Goal: Information Seeking & Learning: Learn about a topic

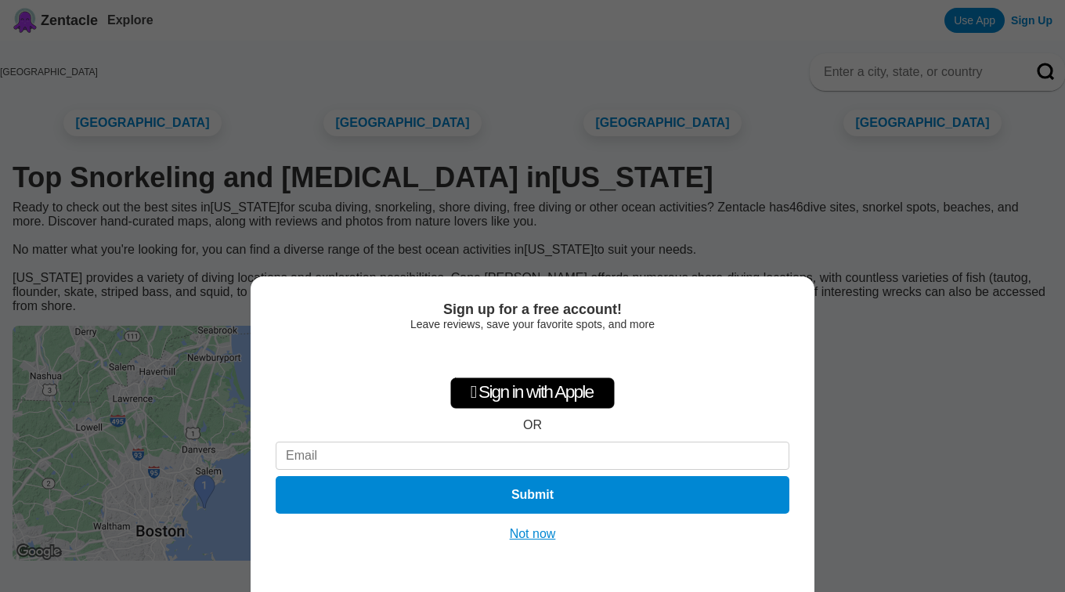
click at [540, 535] on button "Not now" at bounding box center [533, 534] width 56 height 16
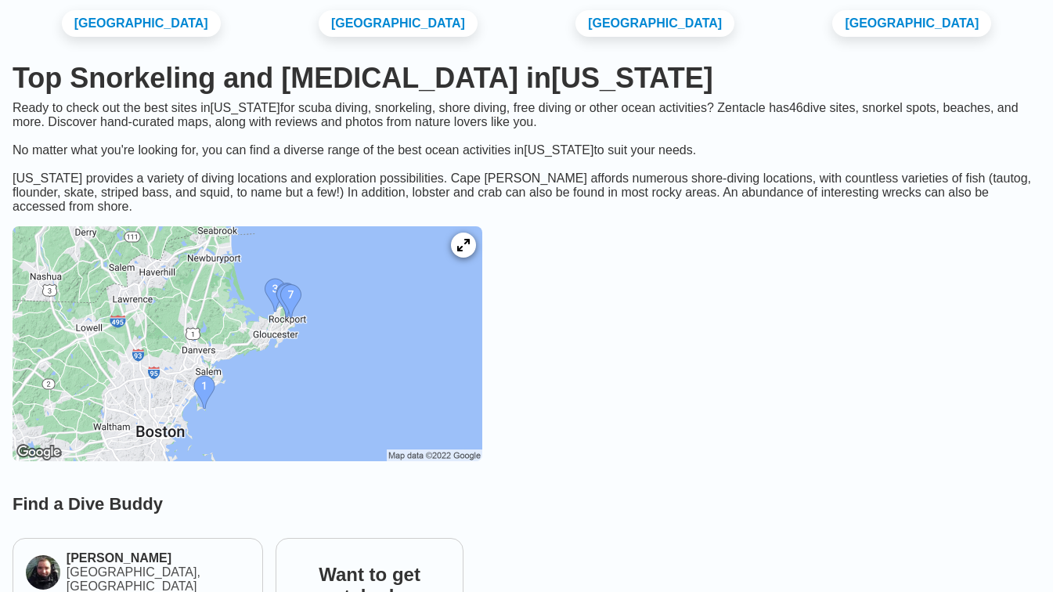
scroll to position [103, 0]
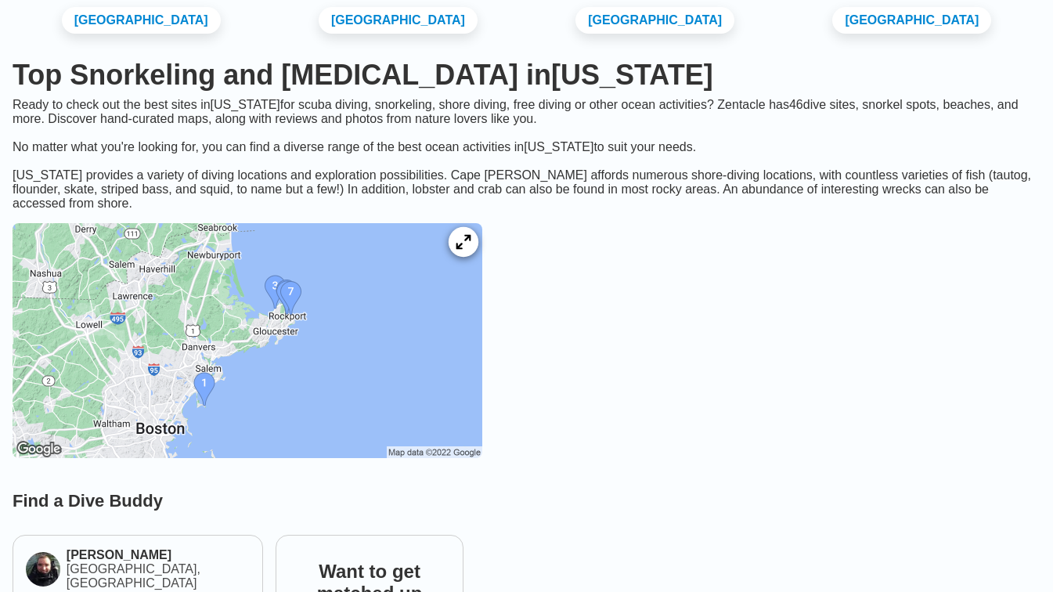
click at [471, 250] on icon at bounding box center [463, 242] width 15 height 15
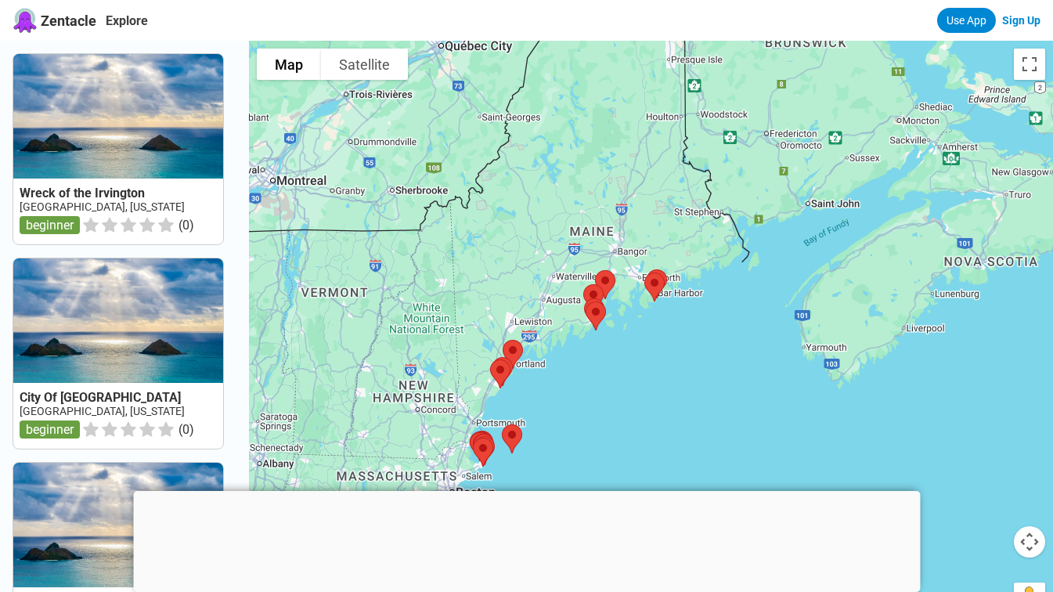
drag, startPoint x: 618, startPoint y: 312, endPoint x: 569, endPoint y: 374, distance: 79.3
click at [569, 374] on div at bounding box center [651, 337] width 804 height 592
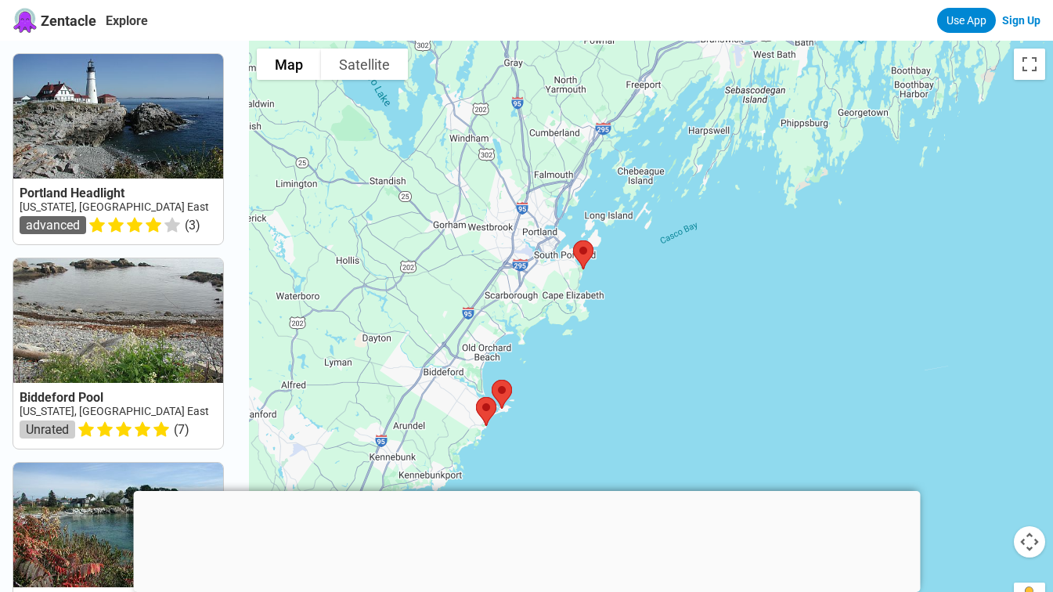
drag, startPoint x: 588, startPoint y: 449, endPoint x: 629, endPoint y: 257, distance: 196.2
click at [629, 257] on div at bounding box center [651, 337] width 804 height 592
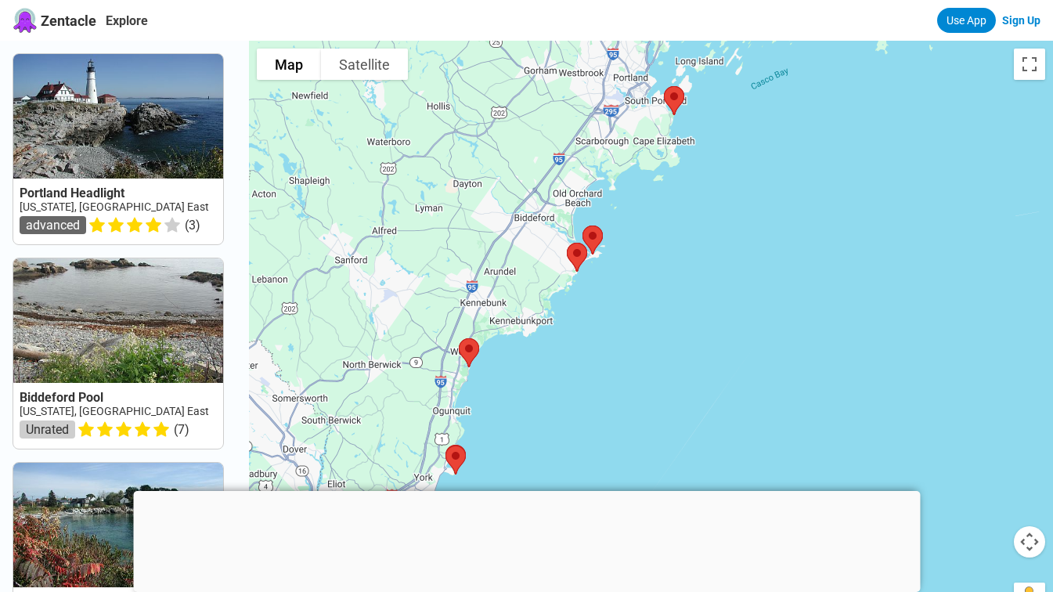
drag, startPoint x: 520, startPoint y: 450, endPoint x: 617, endPoint y: 287, distance: 189.7
click at [617, 287] on div at bounding box center [651, 337] width 804 height 592
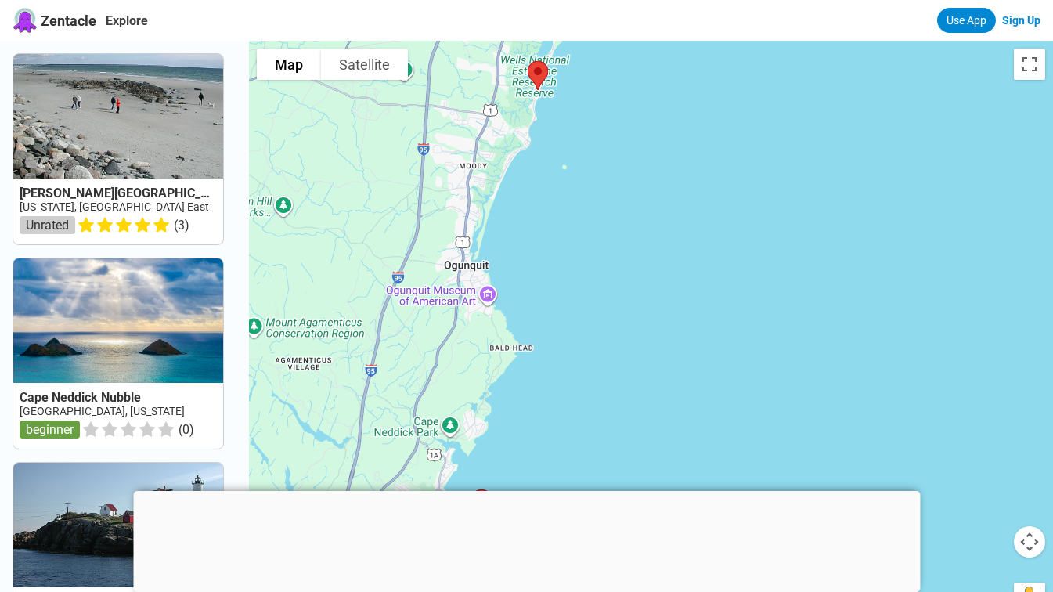
drag, startPoint x: 467, startPoint y: 416, endPoint x: 561, endPoint y: 210, distance: 226.4
click at [561, 210] on div at bounding box center [651, 337] width 804 height 592
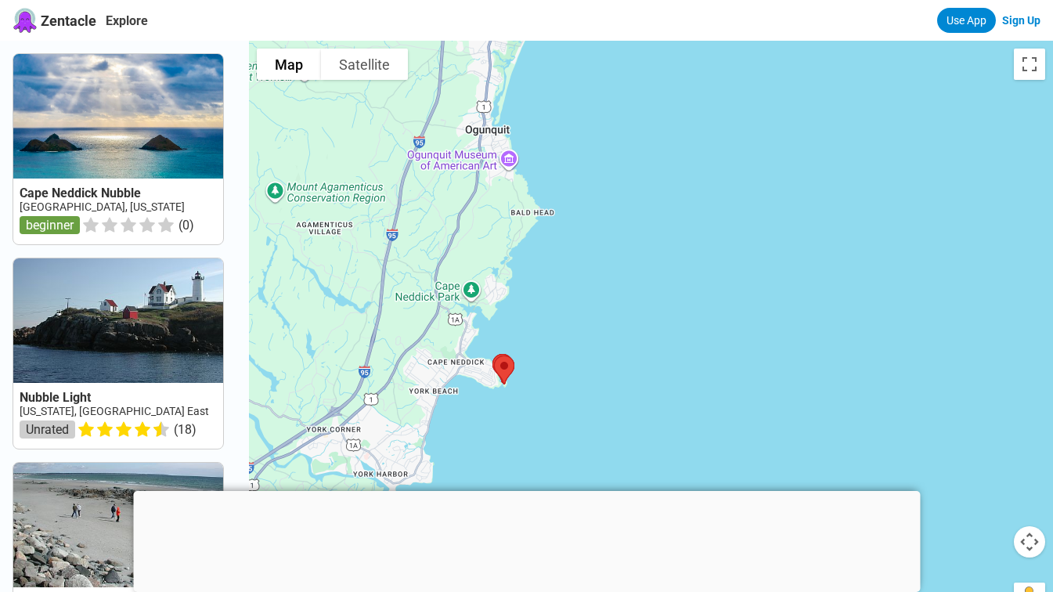
drag, startPoint x: 558, startPoint y: 330, endPoint x: 563, endPoint y: 276, distance: 54.3
click at [563, 276] on div at bounding box center [651, 337] width 804 height 592
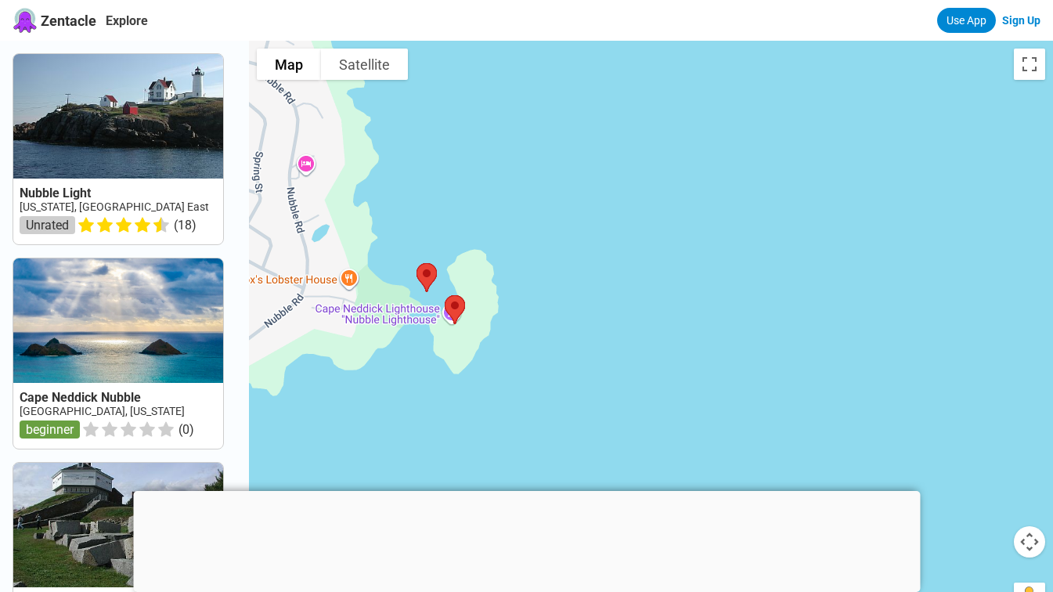
drag, startPoint x: 324, startPoint y: 335, endPoint x: 555, endPoint y: 355, distance: 231.1
click at [555, 355] on div at bounding box center [651, 337] width 804 height 592
click at [457, 307] on img at bounding box center [456, 310] width 33 height 42
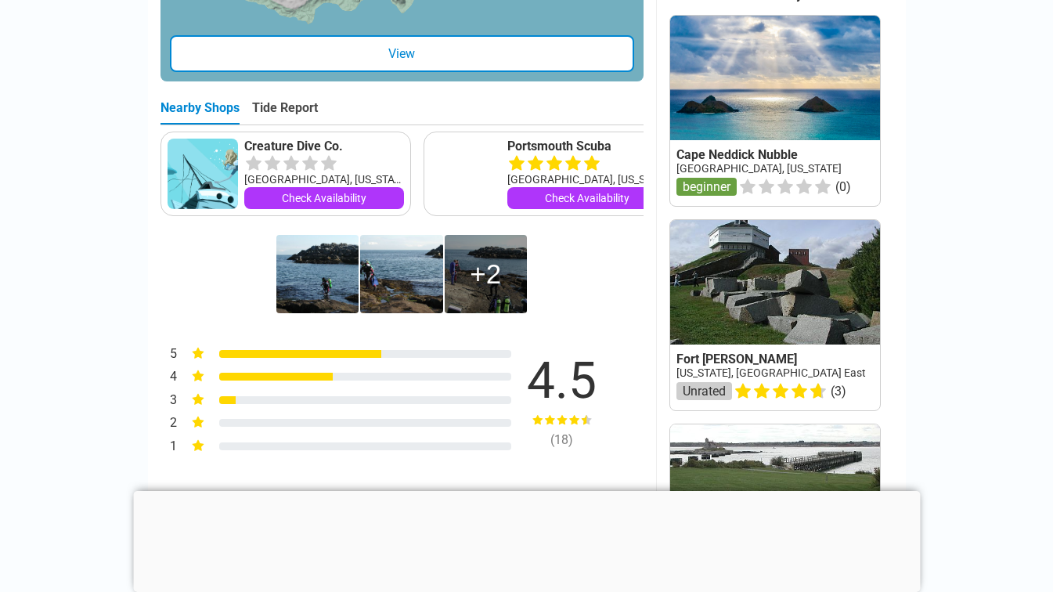
scroll to position [759, 0]
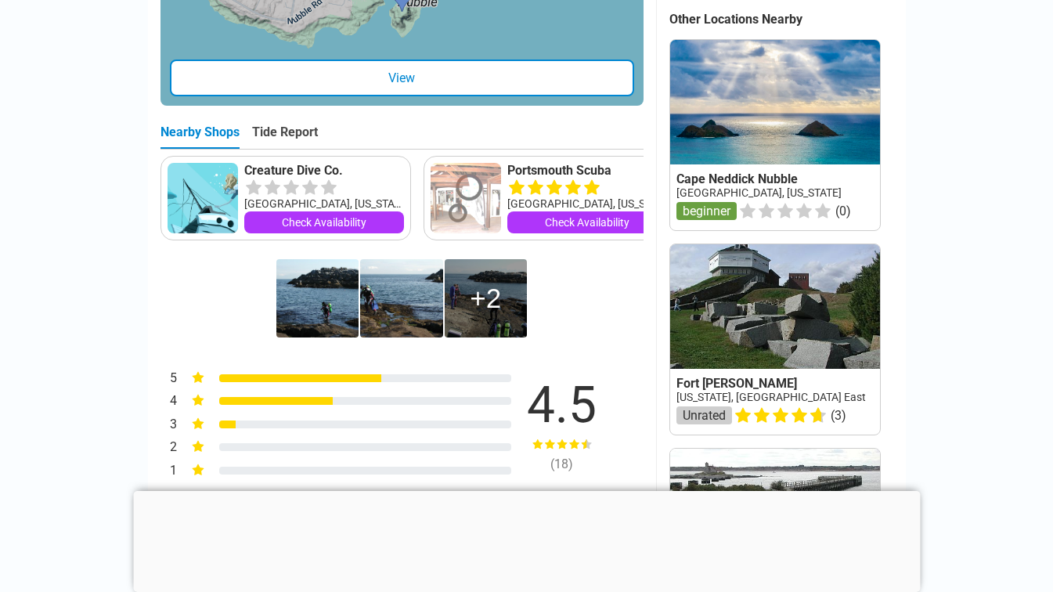
click at [327, 290] on img at bounding box center [317, 298] width 82 height 78
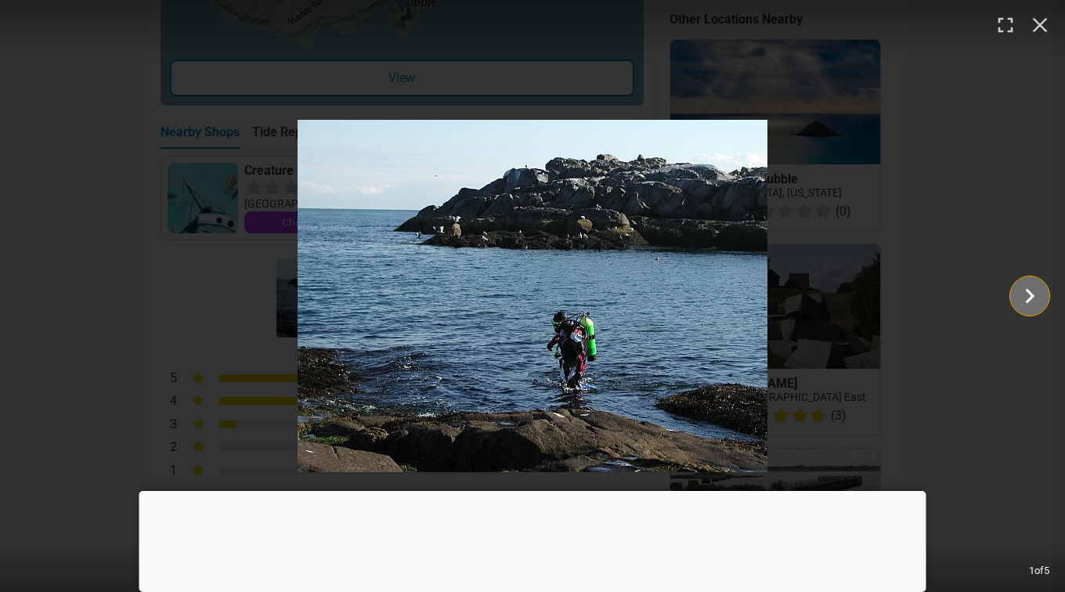
click at [1029, 295] on icon "Show slide 2 of 5" at bounding box center [1030, 296] width 30 height 38
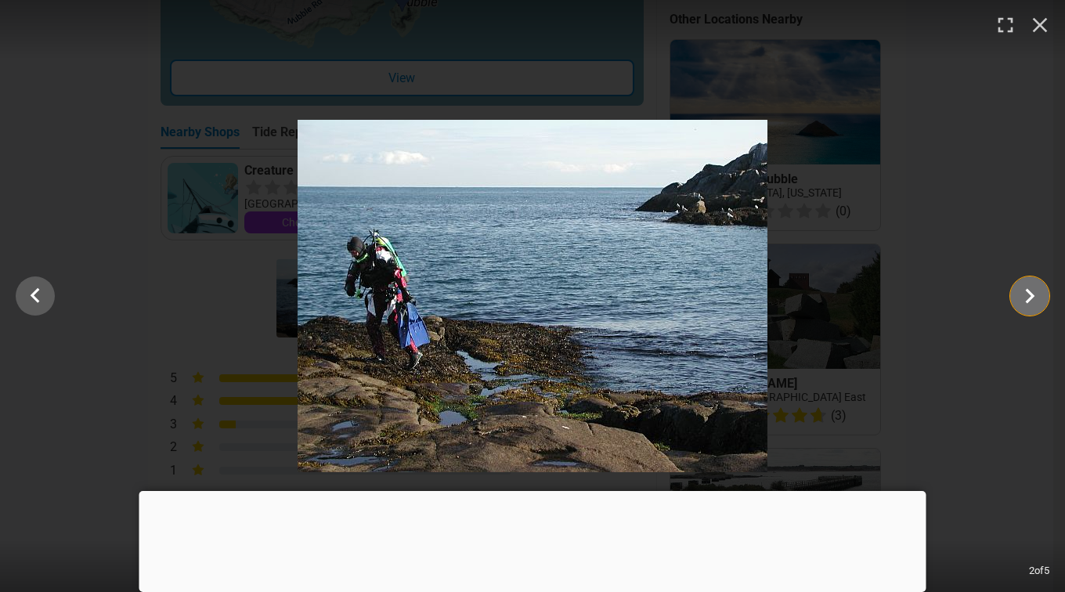
click at [1029, 295] on icon "Show slide 3 of 5" at bounding box center [1030, 296] width 30 height 38
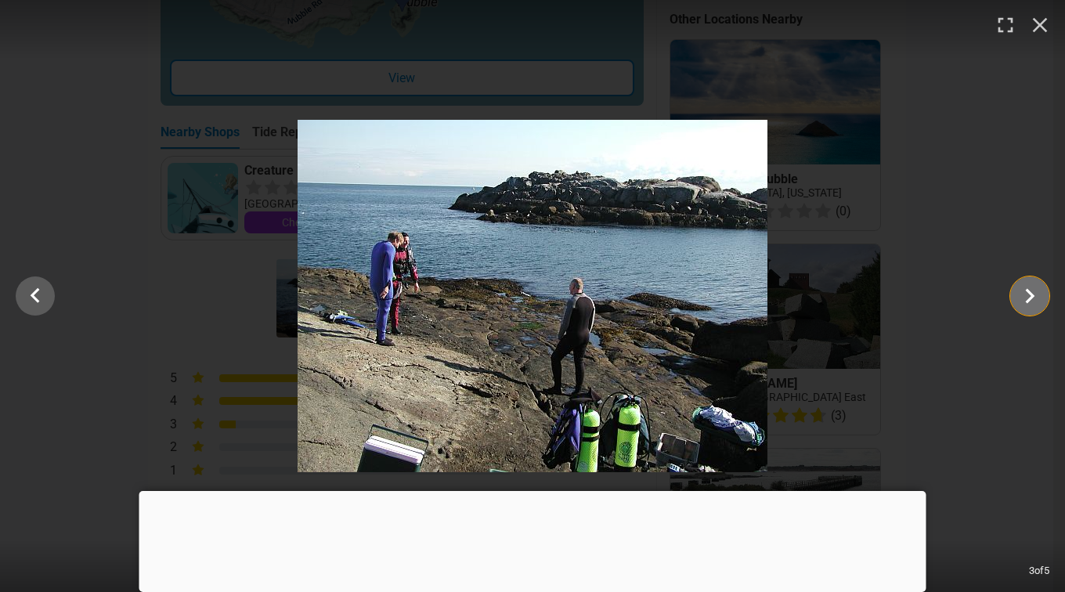
click at [1029, 295] on icon "Show slide 4 of 5" at bounding box center [1030, 296] width 30 height 38
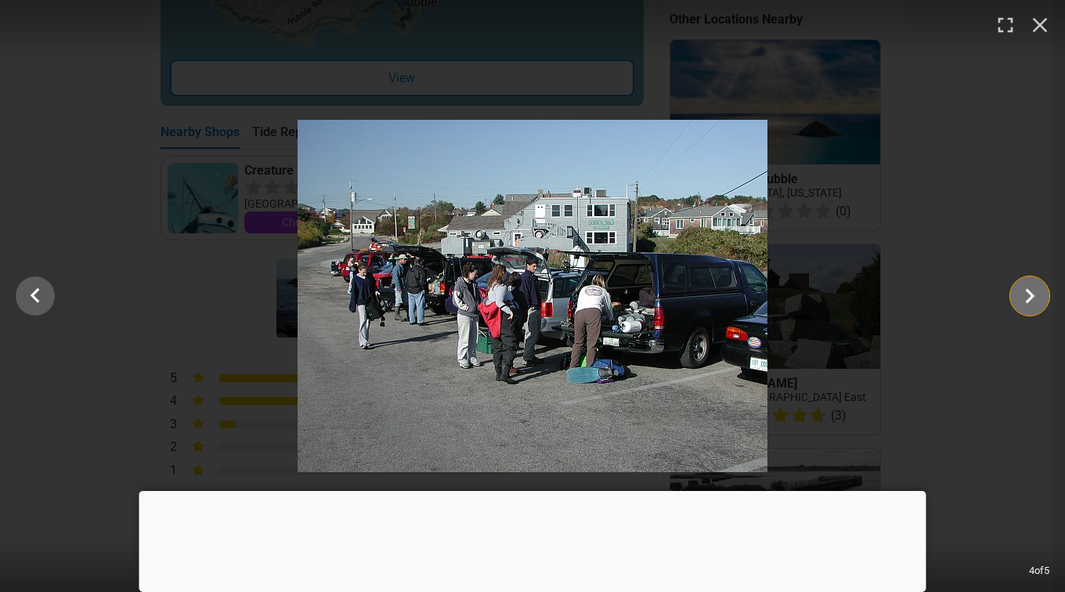
click at [1029, 295] on icon "Show slide 5 of 5" at bounding box center [1030, 296] width 30 height 38
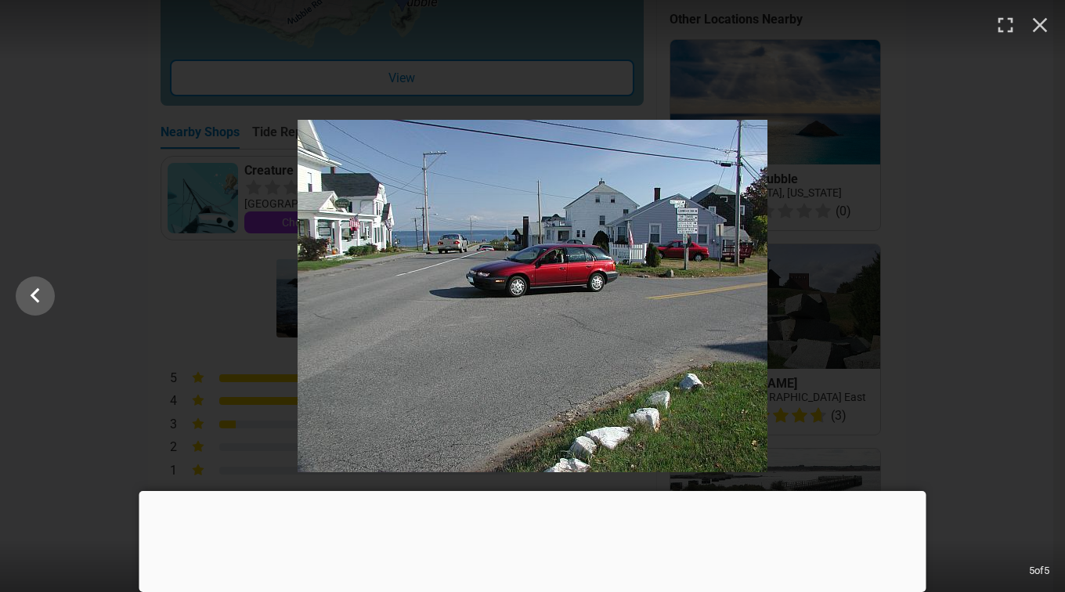
click at [1029, 295] on div at bounding box center [532, 296] width 1065 height 352
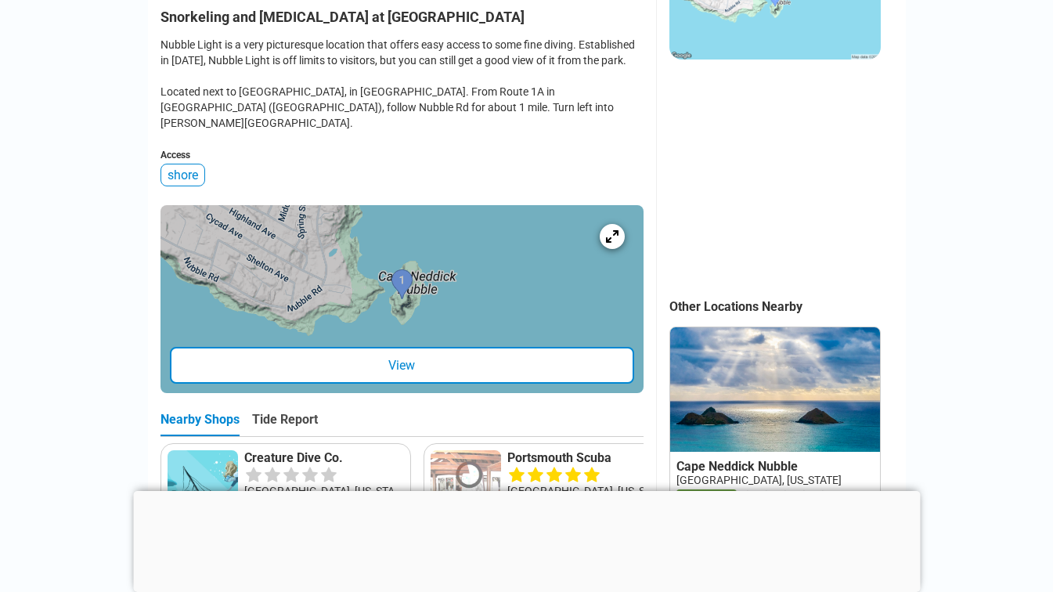
scroll to position [482, 0]
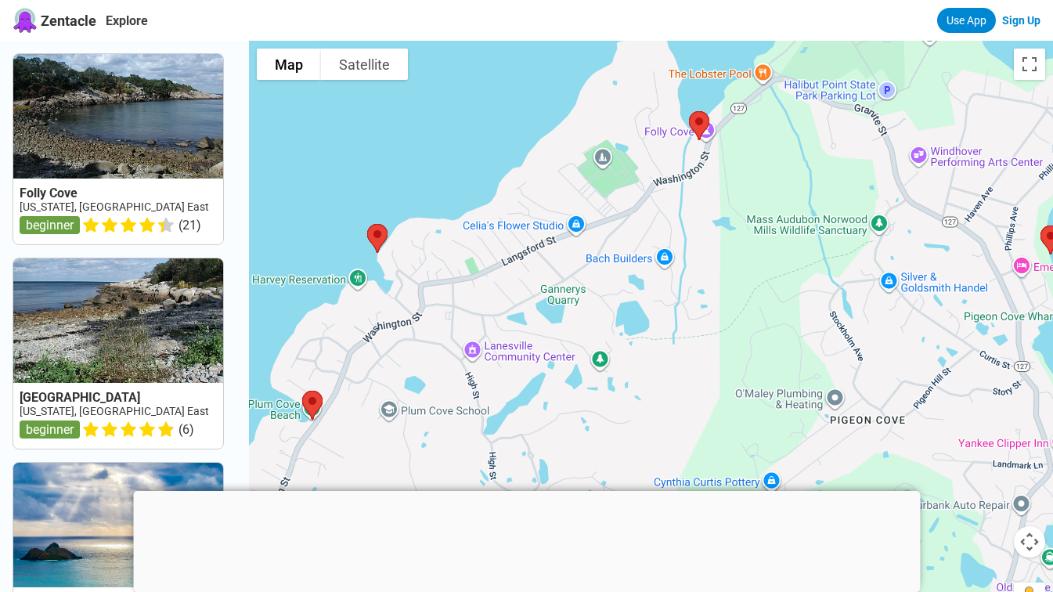
drag, startPoint x: 428, startPoint y: 201, endPoint x: 463, endPoint y: 386, distance: 188.2
click at [463, 386] on div at bounding box center [651, 337] width 804 height 592
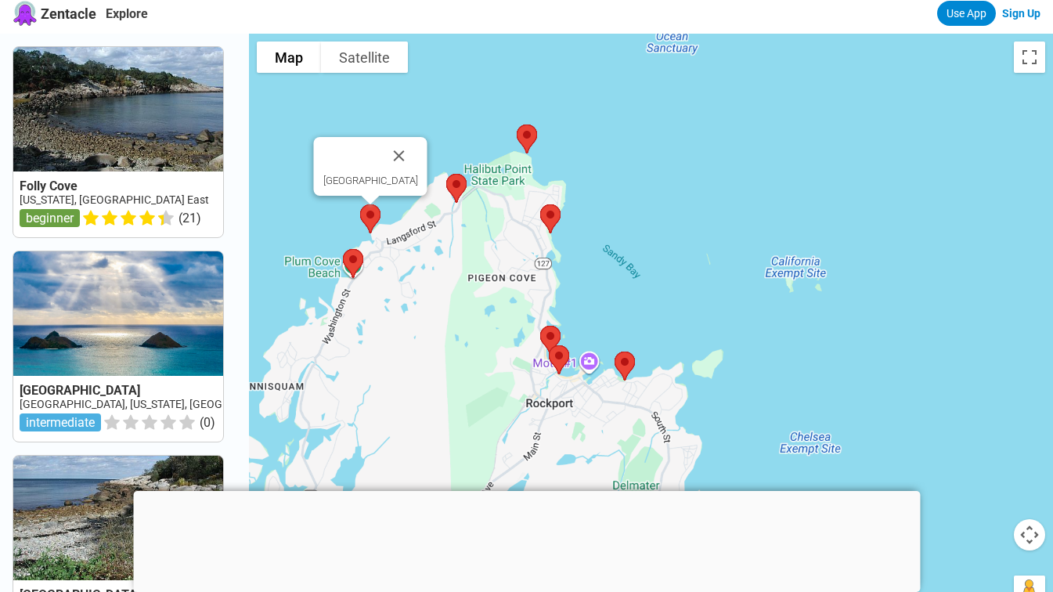
scroll to position [9, 0]
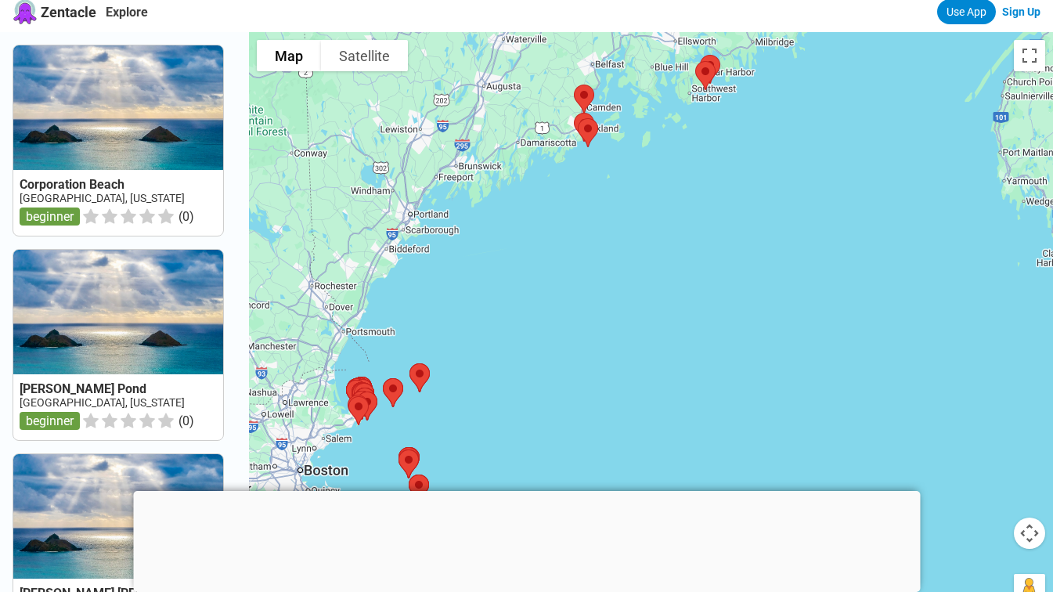
drag, startPoint x: 492, startPoint y: 121, endPoint x: 482, endPoint y: 416, distance: 295.5
click at [482, 416] on div at bounding box center [651, 328] width 804 height 592
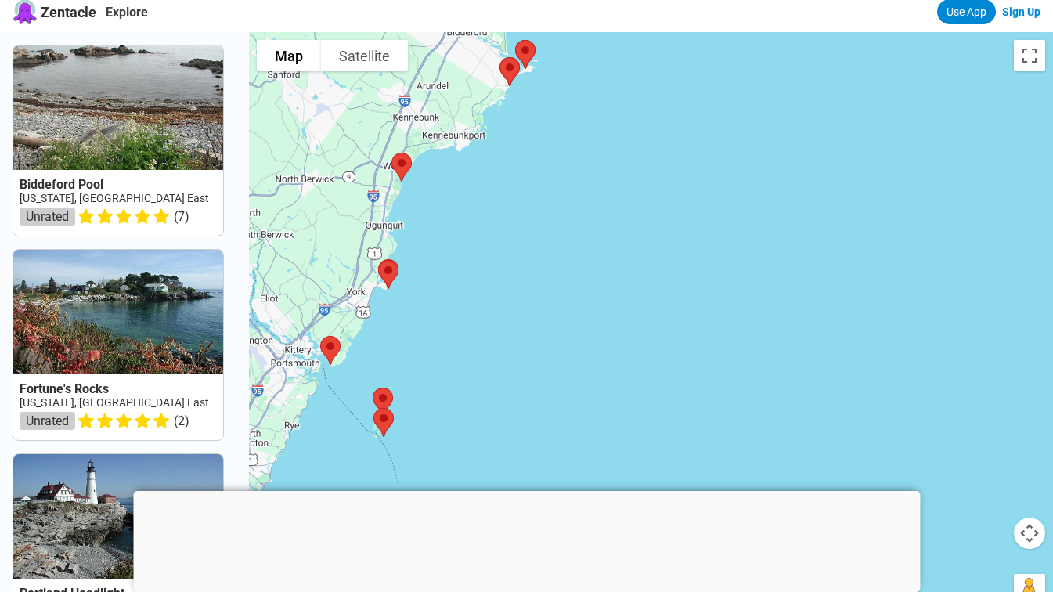
drag, startPoint x: 338, startPoint y: 391, endPoint x: 495, endPoint y: 270, distance: 197.7
click at [495, 270] on div at bounding box center [651, 328] width 804 height 592
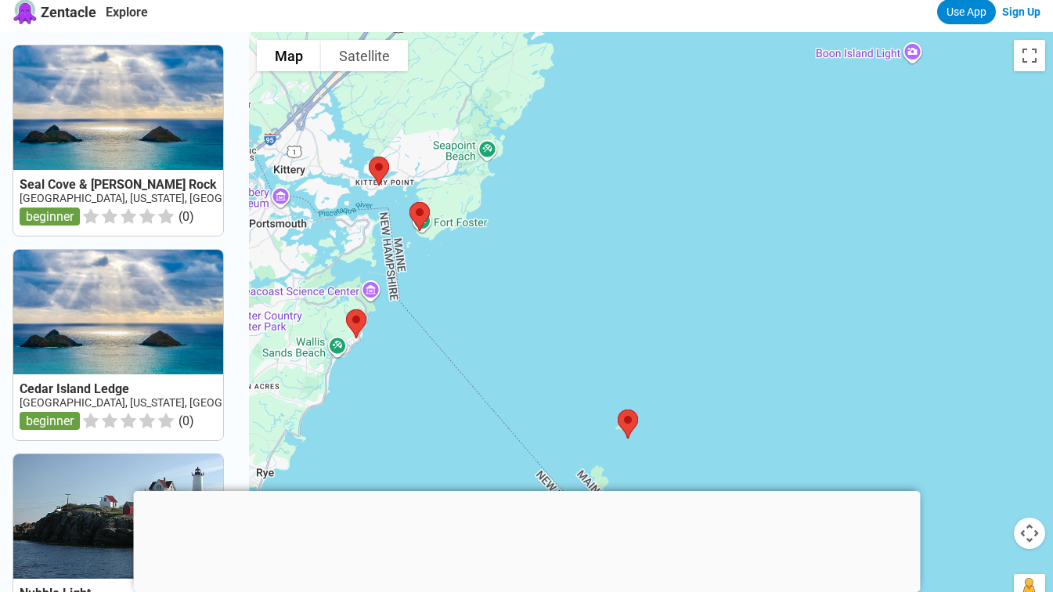
drag, startPoint x: 339, startPoint y: 433, endPoint x: 475, endPoint y: 340, distance: 164.5
click at [475, 340] on div at bounding box center [651, 328] width 804 height 592
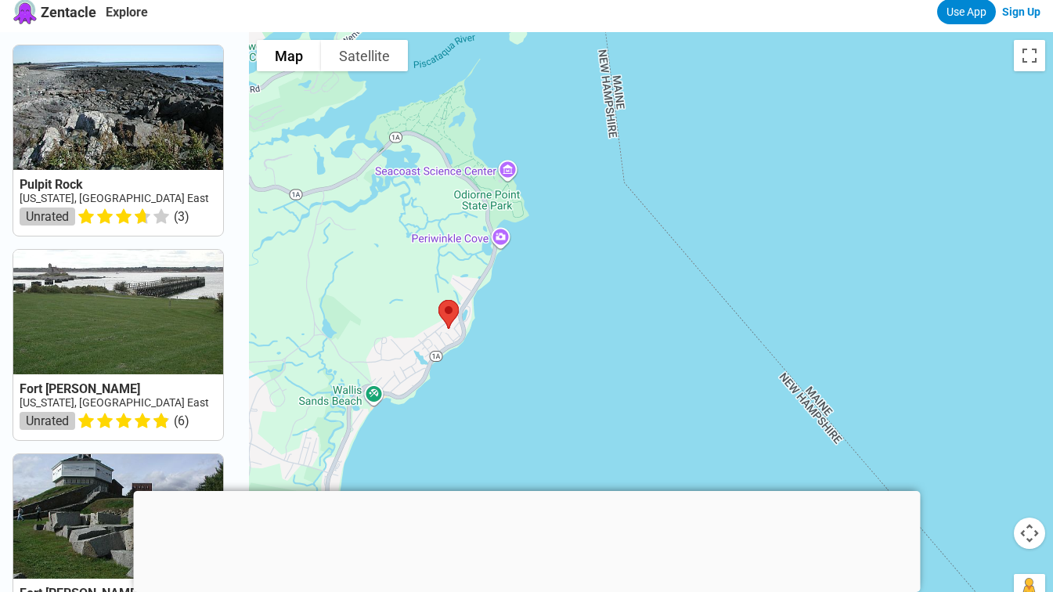
drag, startPoint x: 335, startPoint y: 337, endPoint x: 569, endPoint y: 385, distance: 238.4
click at [569, 385] on div at bounding box center [651, 328] width 804 height 592
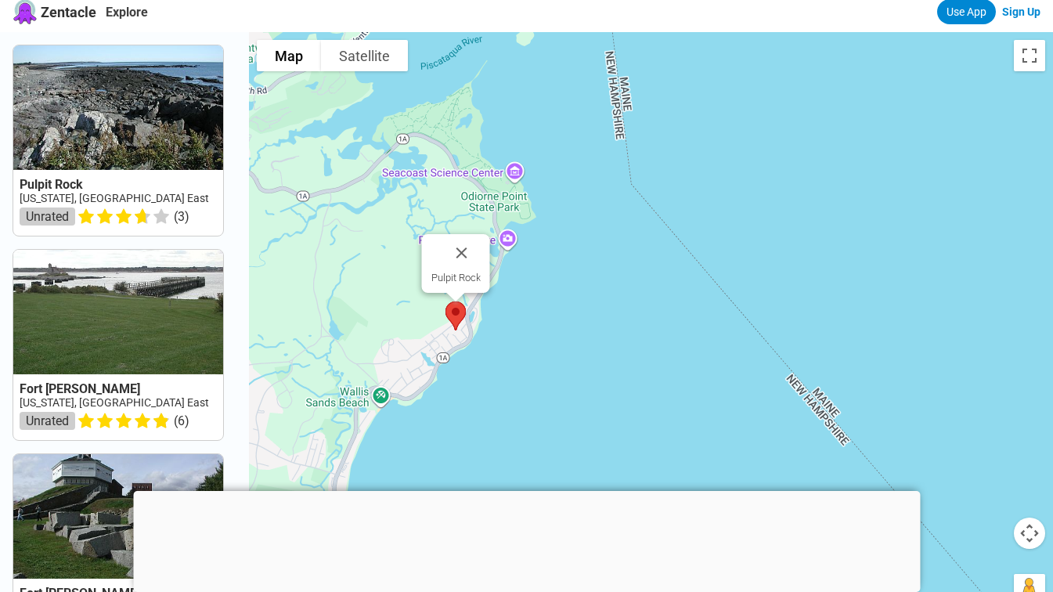
click at [461, 313] on img at bounding box center [455, 316] width 33 height 42
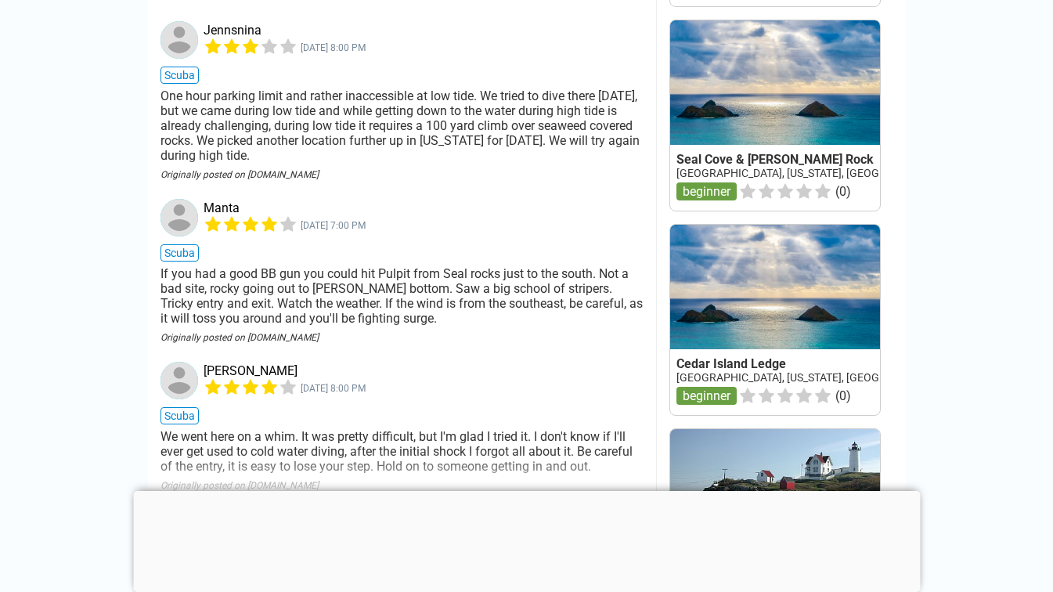
scroll to position [1188, 0]
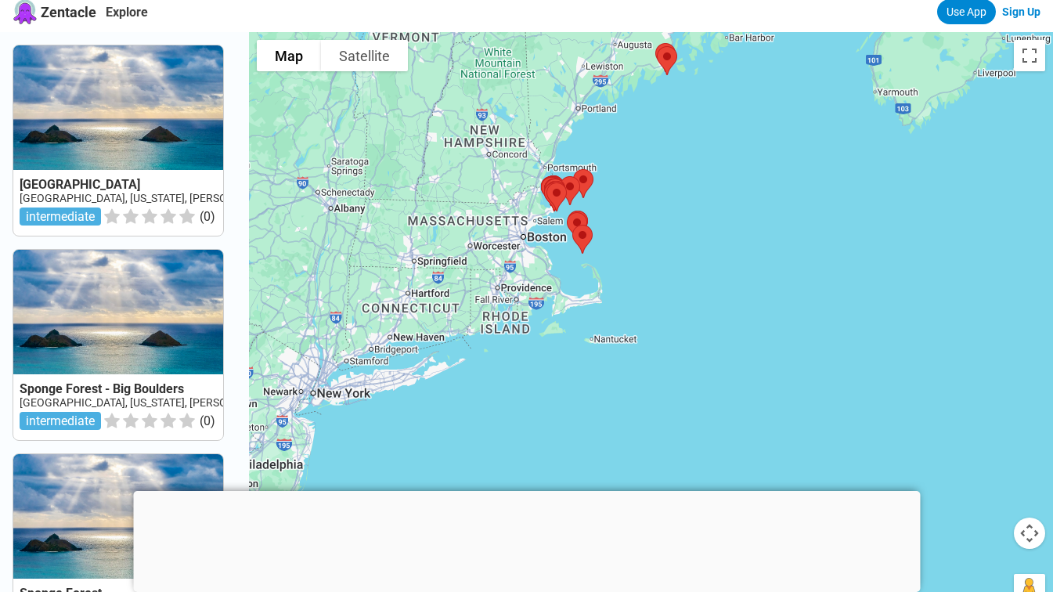
drag, startPoint x: 547, startPoint y: 413, endPoint x: 589, endPoint y: 284, distance: 135.7
click at [589, 284] on div at bounding box center [651, 328] width 804 height 592
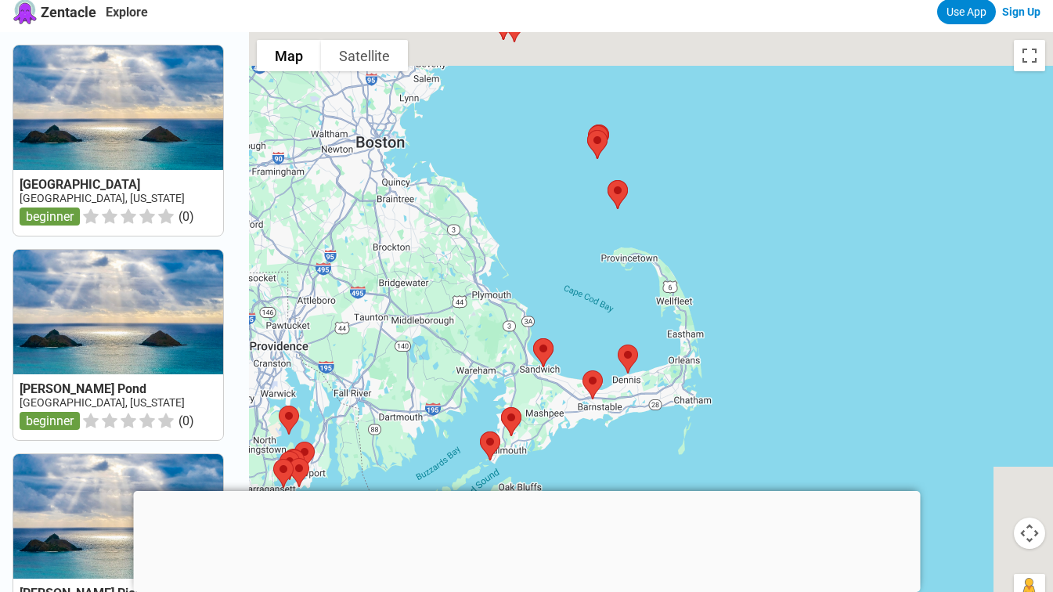
drag, startPoint x: 581, startPoint y: 259, endPoint x: 360, endPoint y: 432, distance: 280.1
click at [360, 432] on div at bounding box center [651, 328] width 804 height 592
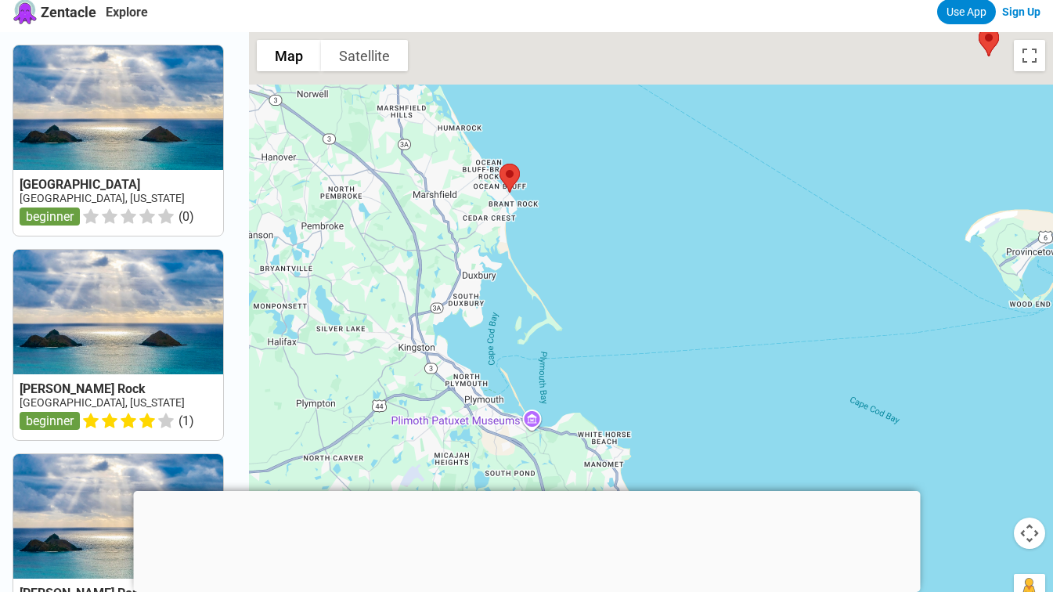
drag, startPoint x: 672, startPoint y: 152, endPoint x: 570, endPoint y: 331, distance: 205.6
click at [570, 331] on div at bounding box center [651, 328] width 804 height 592
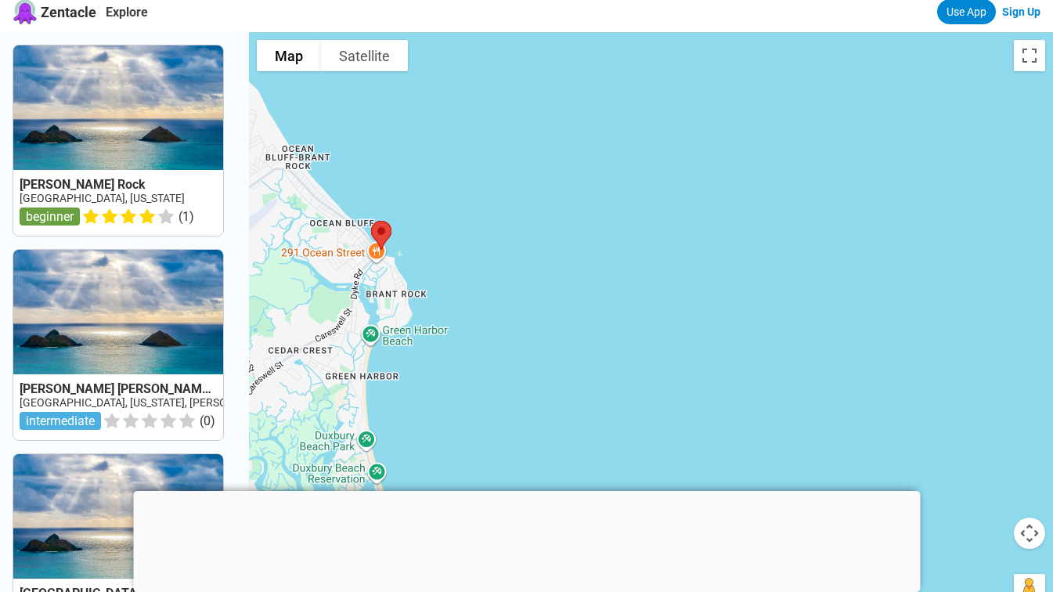
drag, startPoint x: 527, startPoint y: 196, endPoint x: 568, endPoint y: 337, distance: 146.8
click at [568, 337] on div at bounding box center [651, 328] width 804 height 592
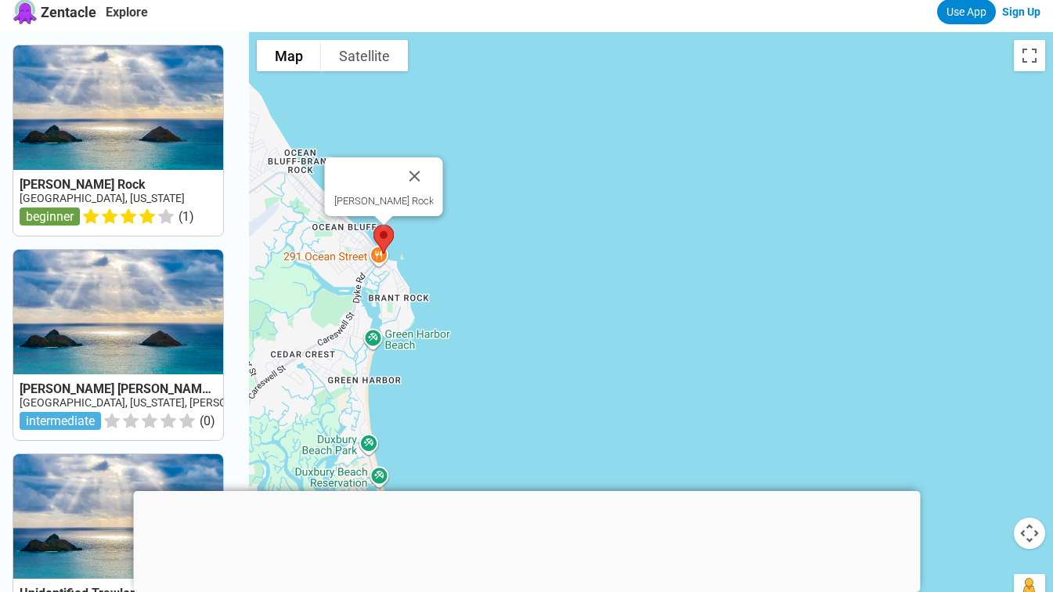
click at [388, 235] on img at bounding box center [383, 240] width 33 height 42
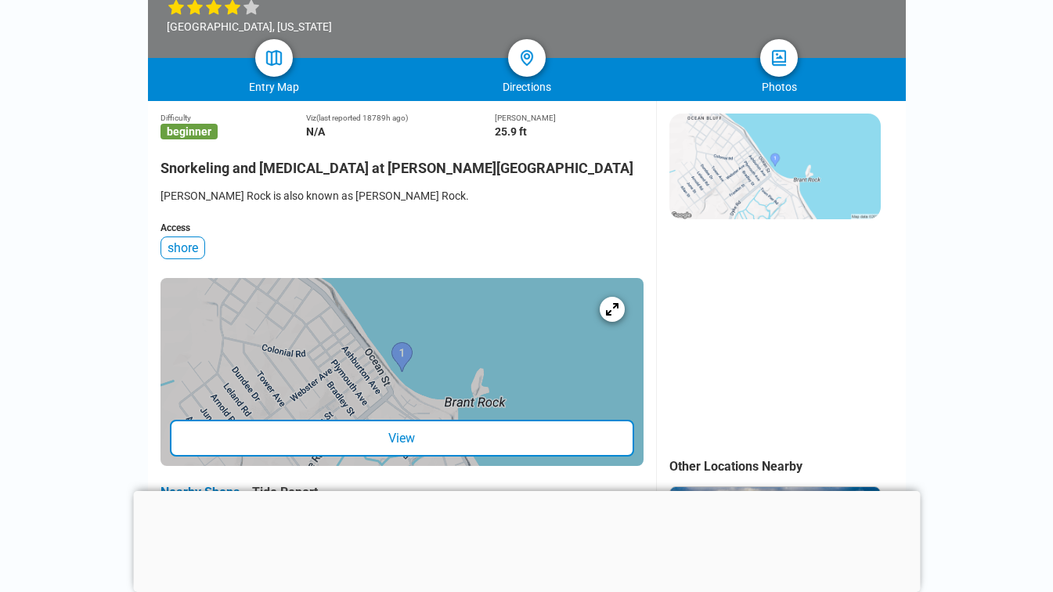
scroll to position [307, 0]
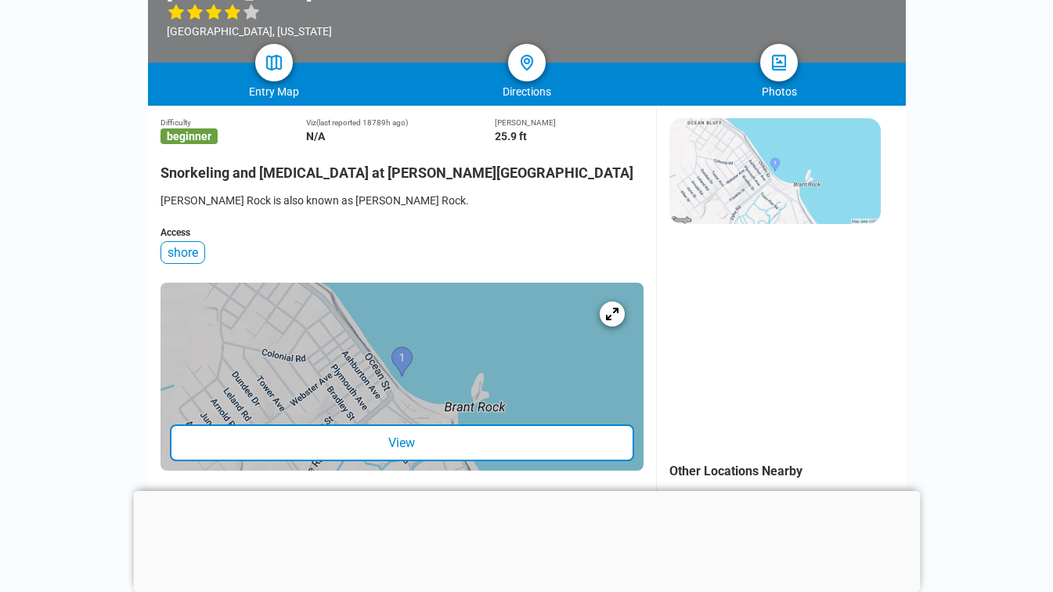
scroll to position [9, 0]
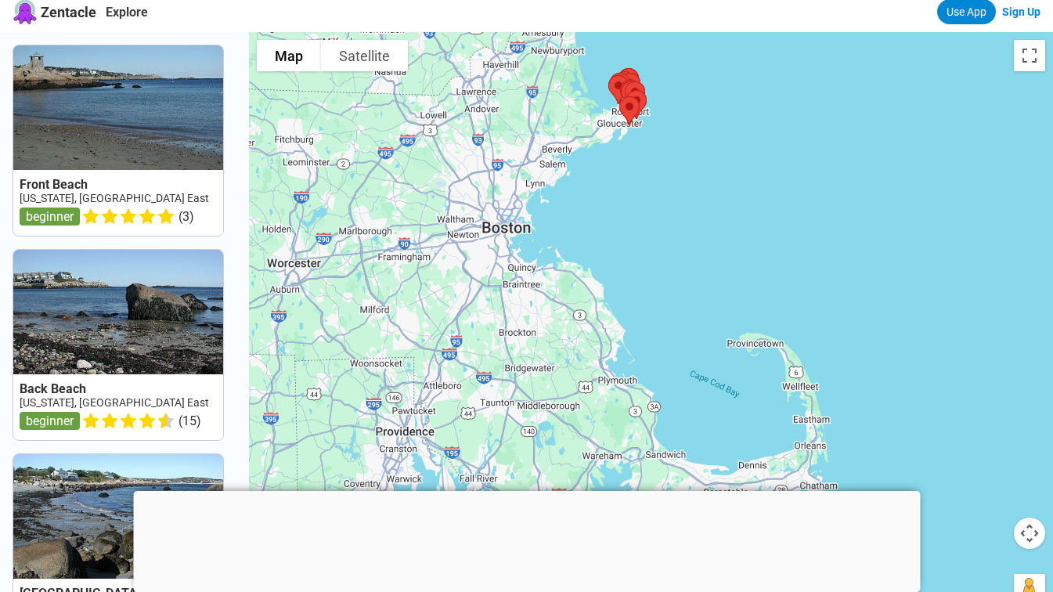
drag, startPoint x: 652, startPoint y: 403, endPoint x: 631, endPoint y: 184, distance: 220.3
click at [631, 184] on div at bounding box center [651, 328] width 804 height 592
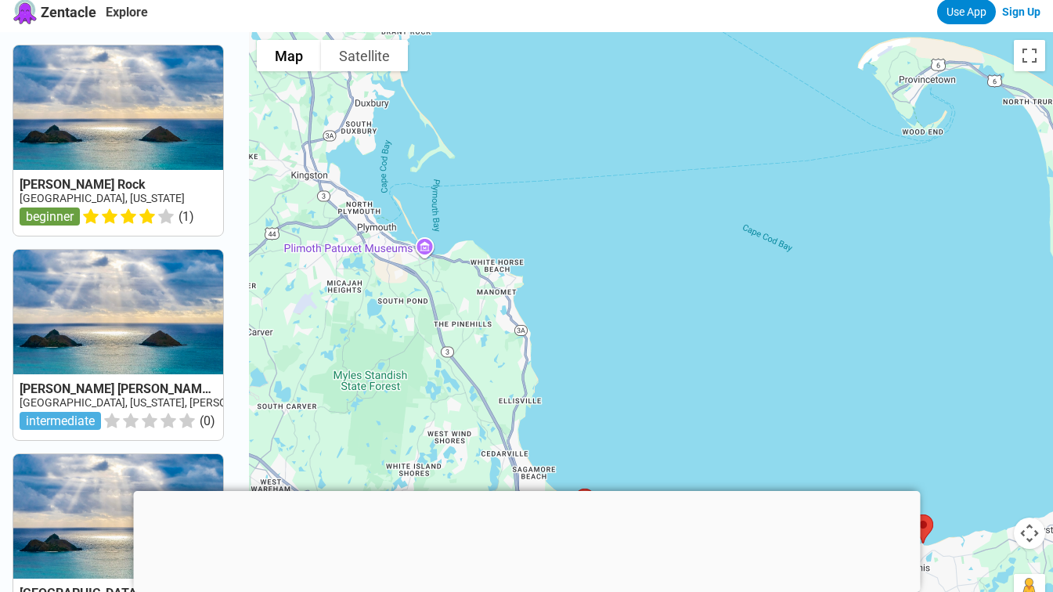
drag, startPoint x: 656, startPoint y: 400, endPoint x: 563, endPoint y: 150, distance: 266.7
click at [563, 152] on div at bounding box center [651, 328] width 804 height 592
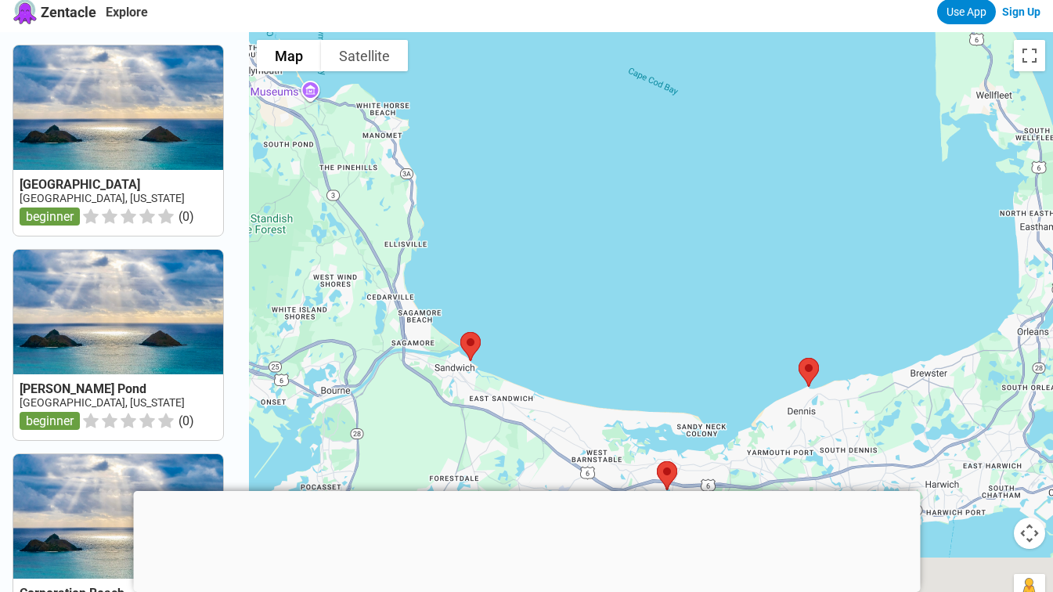
drag, startPoint x: 621, startPoint y: 383, endPoint x: 529, endPoint y: 263, distance: 151.3
click at [529, 263] on div at bounding box center [651, 328] width 804 height 592
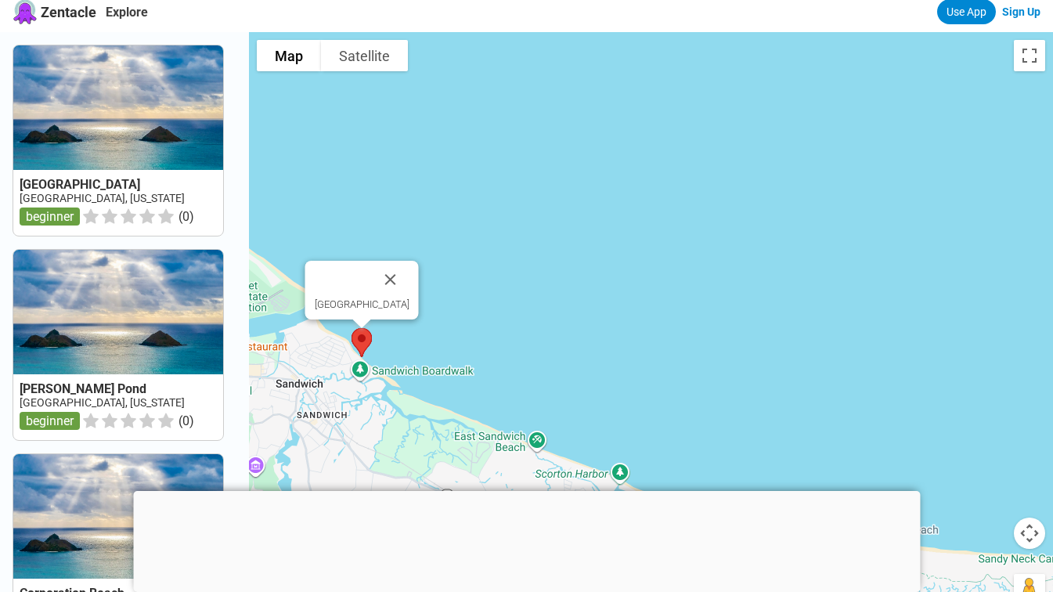
click at [368, 341] on img at bounding box center [361, 343] width 33 height 42
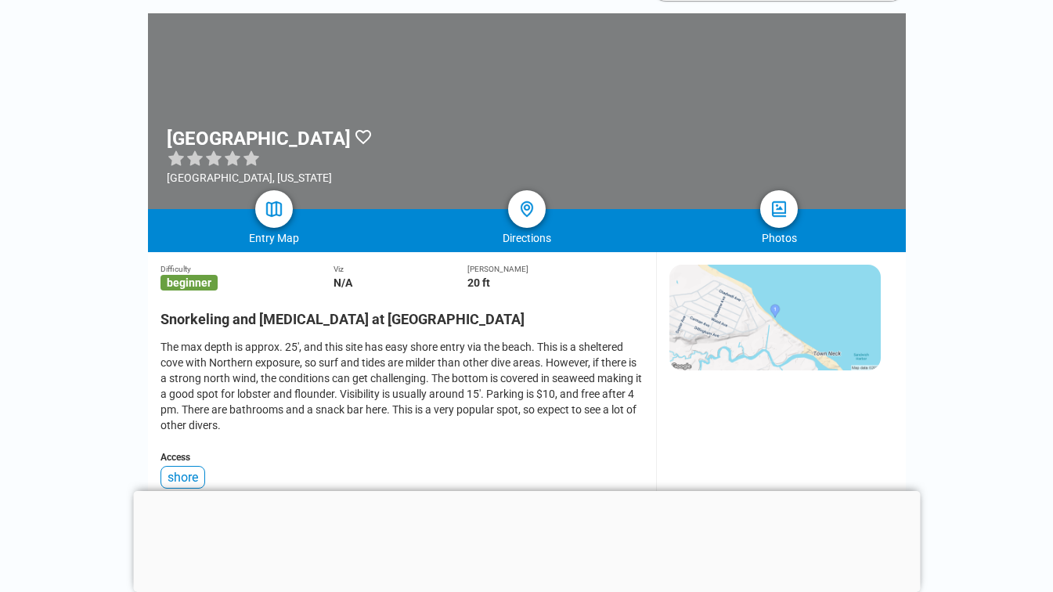
scroll to position [216, 0]
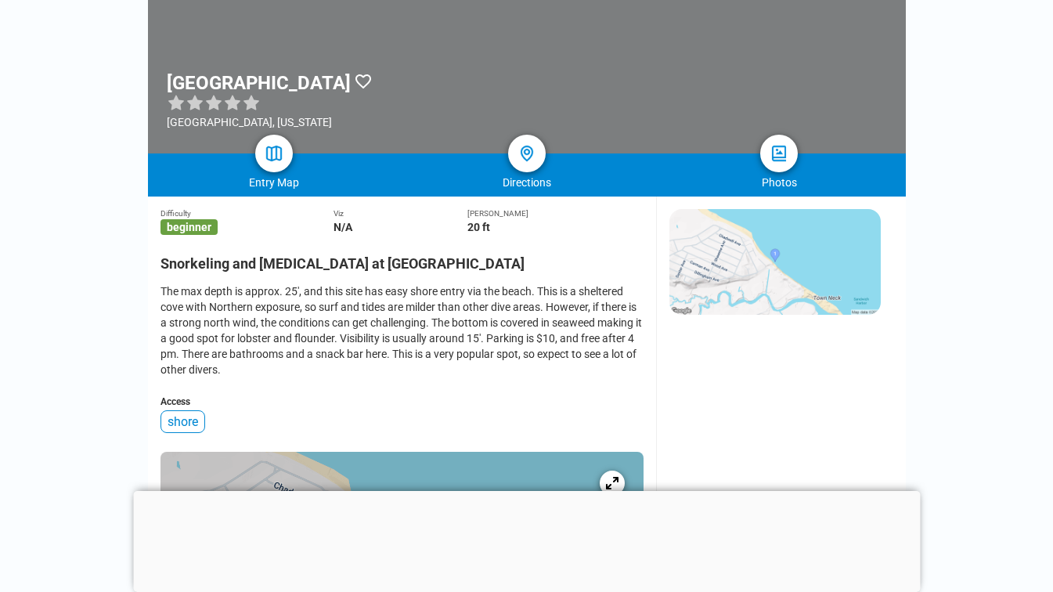
scroll to position [9, 0]
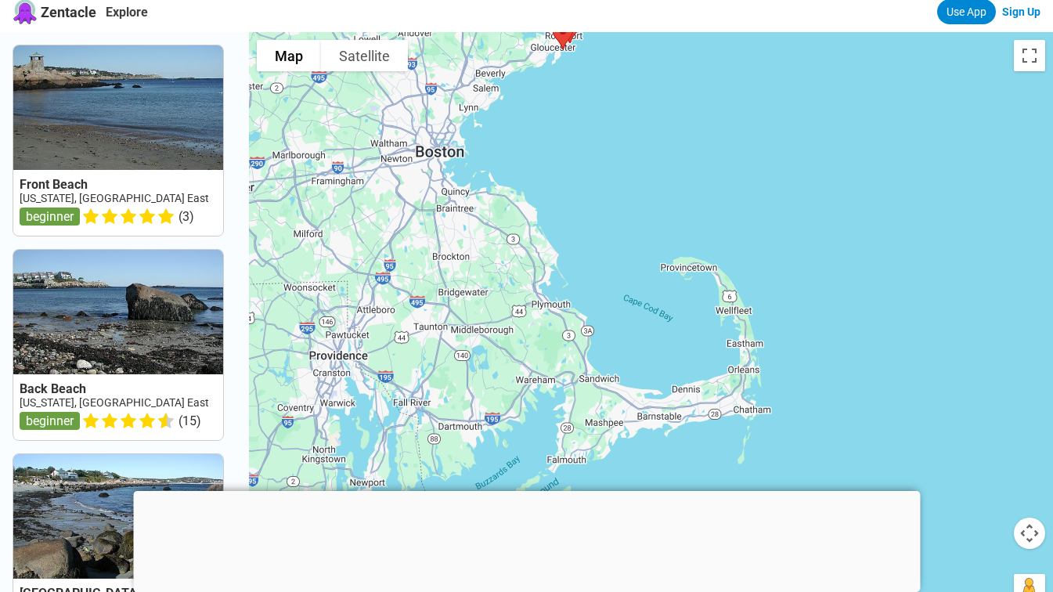
drag, startPoint x: 686, startPoint y: 403, endPoint x: 599, endPoint y: 107, distance: 307.8
click at [599, 107] on div at bounding box center [651, 328] width 804 height 592
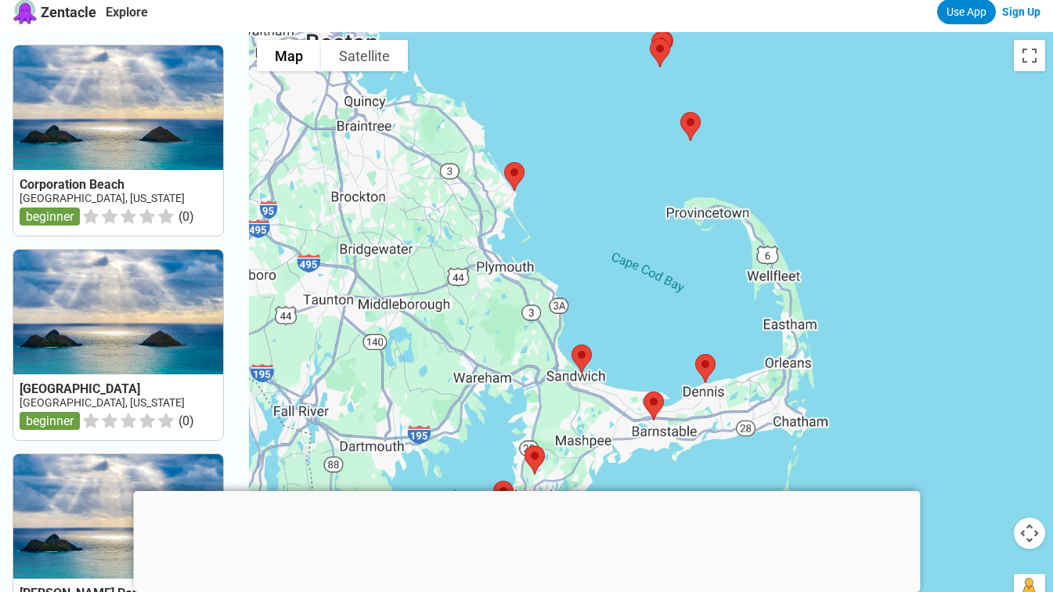
scroll to position [0, 0]
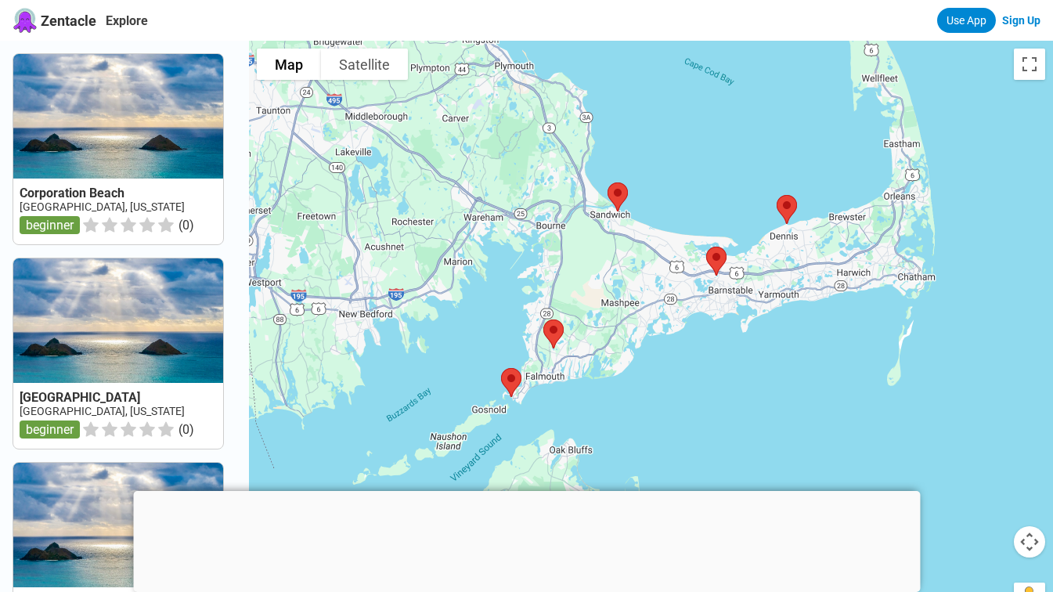
drag, startPoint x: 544, startPoint y: 430, endPoint x: 607, endPoint y: 250, distance: 191.0
click at [607, 250] on div at bounding box center [651, 337] width 804 height 592
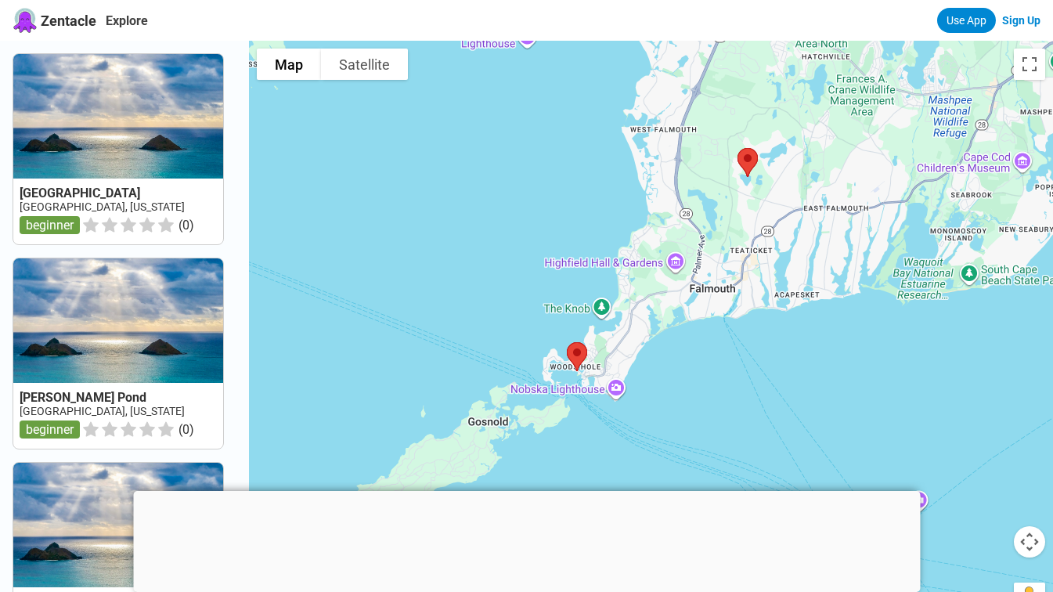
drag, startPoint x: 573, startPoint y: 407, endPoint x: 507, endPoint y: 331, distance: 101.0
click at [507, 331] on div at bounding box center [651, 337] width 804 height 592
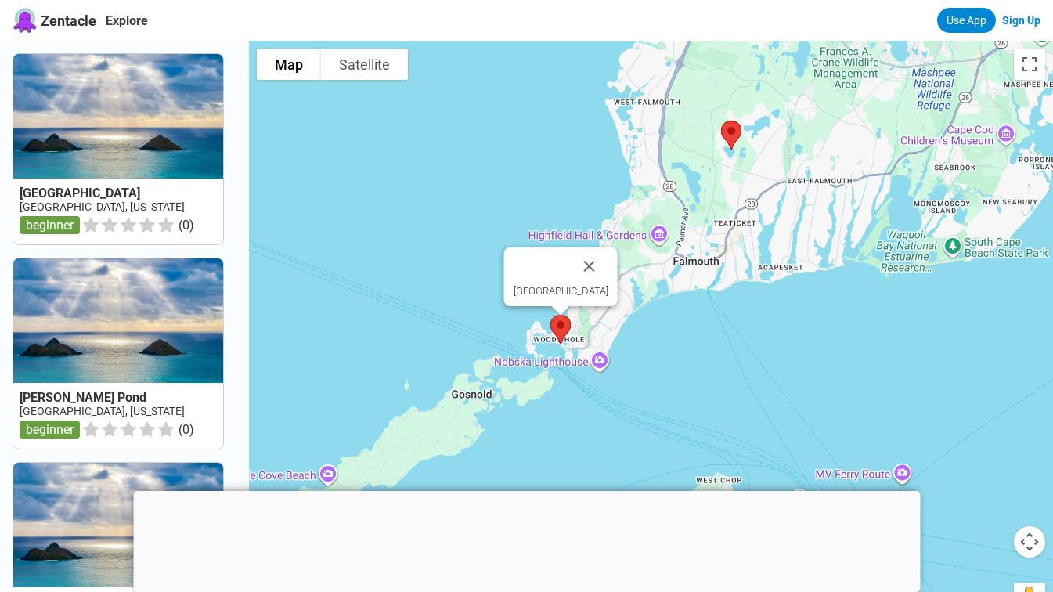
click at [568, 327] on img at bounding box center [560, 330] width 33 height 42
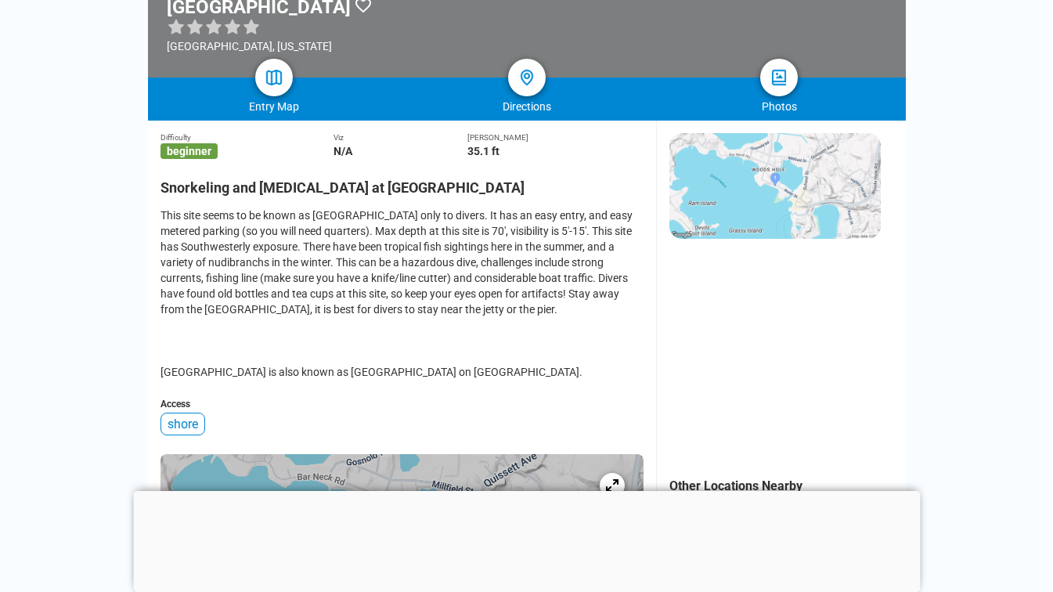
scroll to position [293, 0]
